Goal: Task Accomplishment & Management: Manage account settings

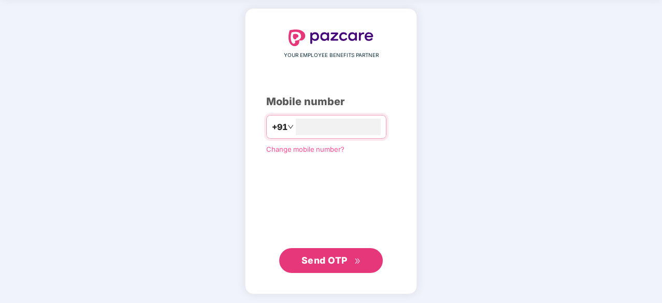
type input "**********"
click at [322, 264] on span "Send OTP" at bounding box center [324, 259] width 46 height 11
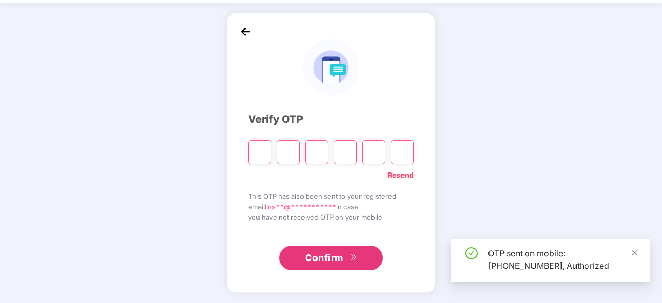
scroll to position [34, 0]
type input "*"
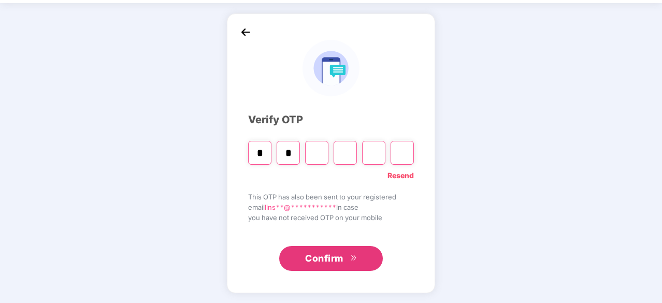
type input "*"
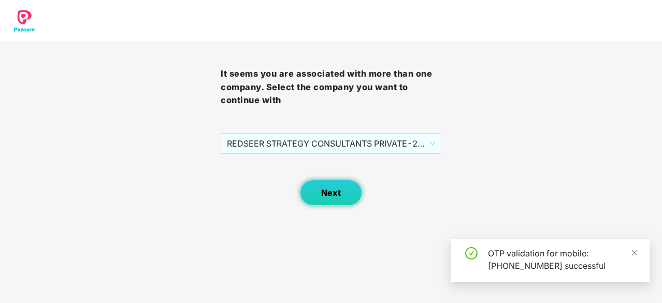
click at [329, 196] on span "Next" at bounding box center [331, 193] width 20 height 10
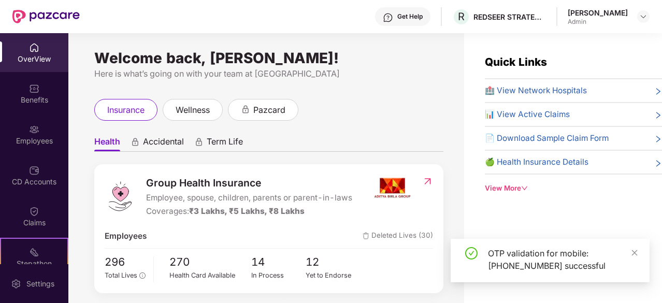
click at [640, 255] on div "OTP validation for mobile: +917760703886 successful" at bounding box center [550, 260] width 199 height 43
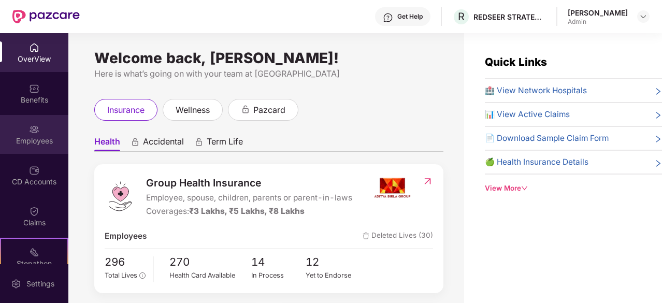
click at [7, 142] on div "Employees" at bounding box center [34, 141] width 68 height 10
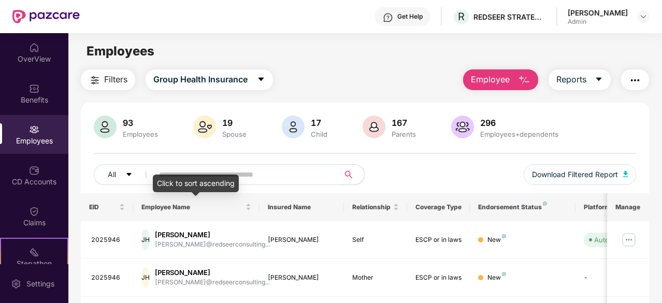
click at [202, 173] on input "text" at bounding box center [242, 175] width 166 height 16
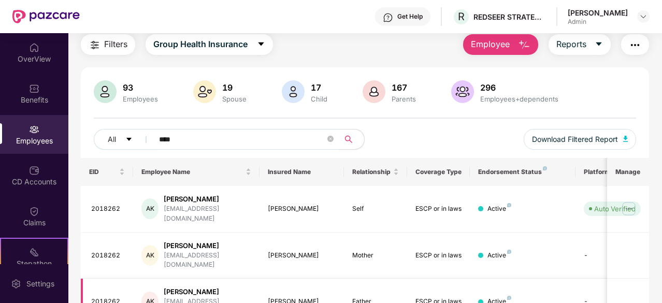
scroll to position [52, 0]
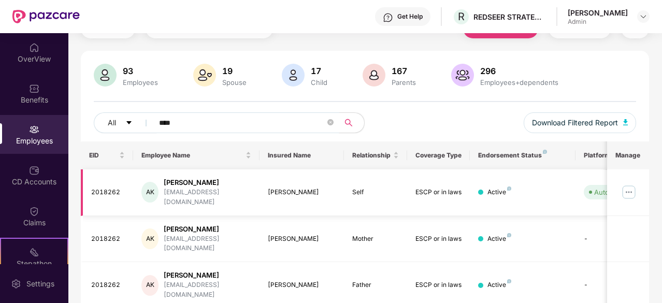
type input "****"
click at [624, 186] on img at bounding box center [628, 192] width 17 height 17
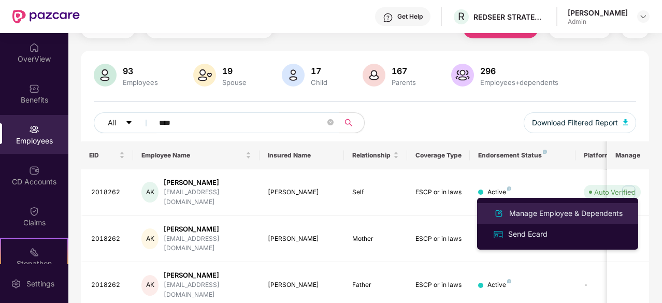
click at [555, 211] on div "Manage Employee & Dependents" at bounding box center [566, 213] width 118 height 11
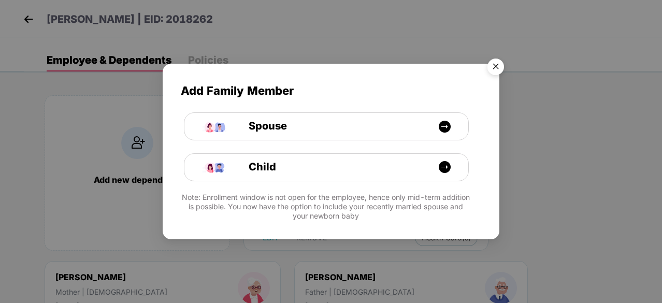
click at [494, 65] on img "Close" at bounding box center [495, 68] width 29 height 29
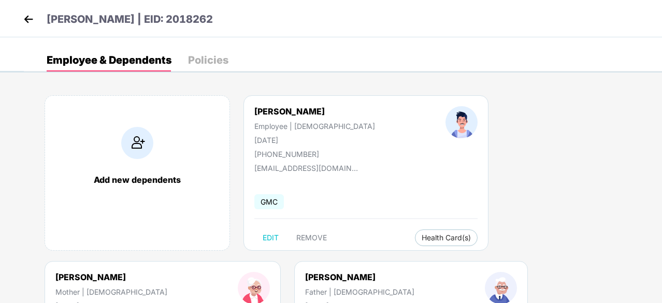
click at [350, 175] on div "Amitabh Kumar Employee | Male 17 Nov 1993 +919663604773 amitabhk@redseer.com GM…" at bounding box center [365, 172] width 245 height 155
click at [268, 235] on span "EDIT" at bounding box center [271, 238] width 16 height 8
select select "****"
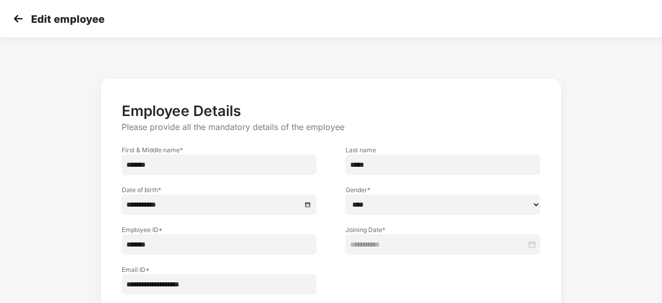
click at [20, 17] on img at bounding box center [18, 19] width 16 height 16
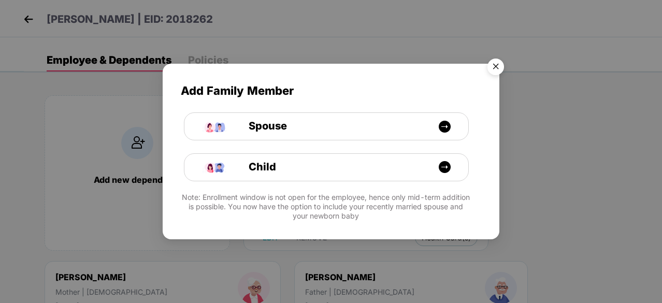
click at [495, 69] on img "Close" at bounding box center [495, 68] width 29 height 29
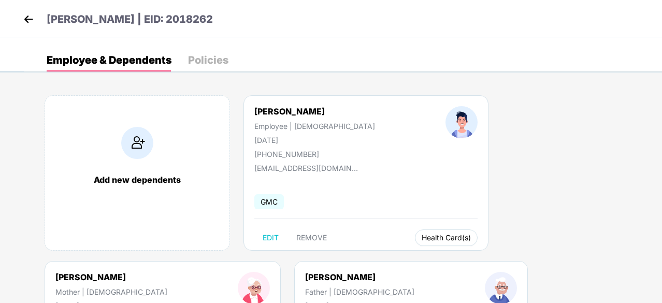
click at [422, 238] on span "Health Card(s)" at bounding box center [446, 237] width 49 height 5
click at [397, 257] on span "Health Insurance(ESCP or parent-in-law)" at bounding box center [441, 257] width 155 height 11
click at [221, 57] on div "Policies" at bounding box center [208, 60] width 40 height 10
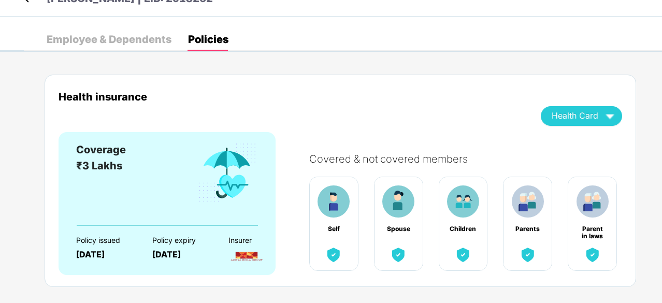
scroll to position [38, 0]
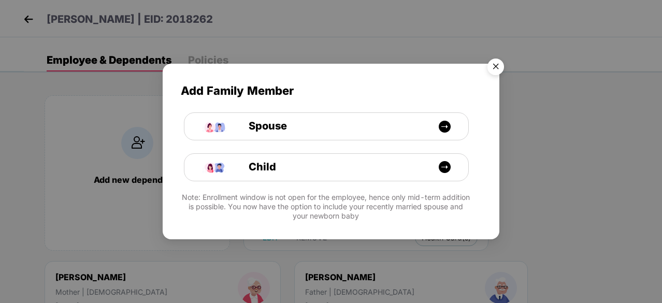
click at [500, 72] on img "Close" at bounding box center [495, 68] width 29 height 29
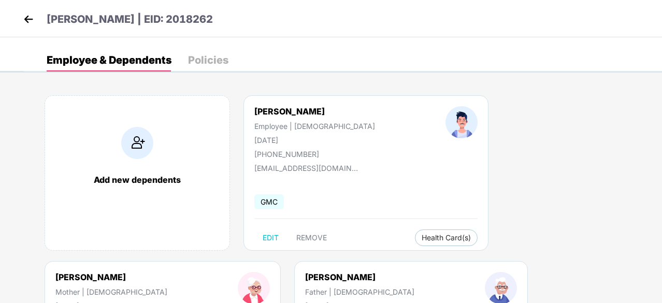
click at [223, 62] on div "Policies" at bounding box center [208, 60] width 40 height 10
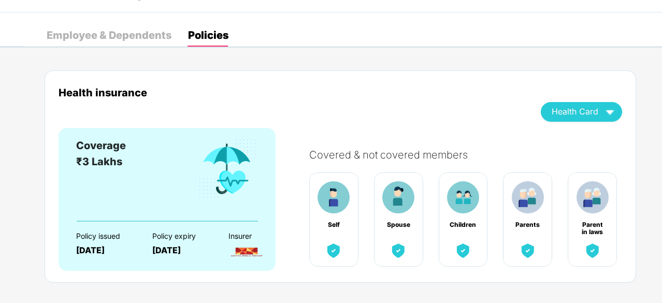
scroll to position [38, 0]
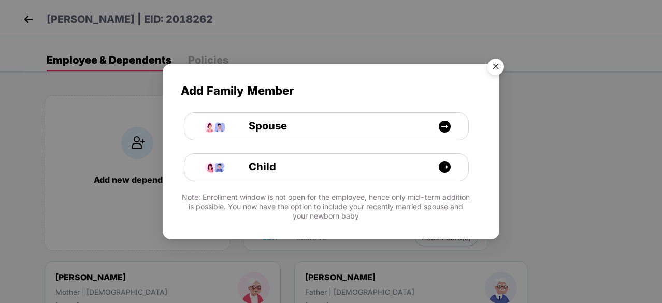
click at [495, 71] on img "Close" at bounding box center [495, 68] width 29 height 29
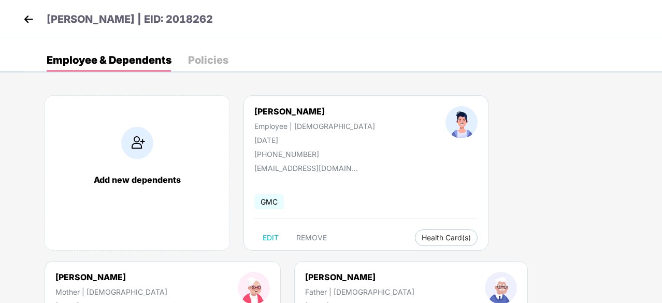
click at [201, 60] on div "Policies" at bounding box center [208, 60] width 40 height 10
